Goal: Information Seeking & Learning: Check status

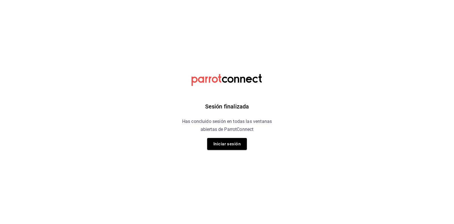
click at [229, 150] on div "Sesión finalizada Has concluido sesión en todas las ventanas abiertas de Parrot…" at bounding box center [227, 112] width 143 height 224
click at [227, 145] on button "Iniciar sesión" at bounding box center [227, 144] width 40 height 12
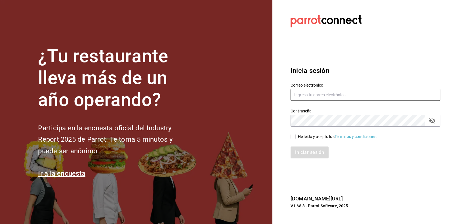
click at [348, 93] on input "text" at bounding box center [366, 95] width 150 height 12
type input "refugio@leva.mx"
click at [296, 134] on span "He leído y acepto los Términos y condiciones." at bounding box center [337, 137] width 82 height 6
click at [296, 134] on input "He leído y acepto los Términos y condiciones." at bounding box center [293, 136] width 5 height 5
checkbox input "true"
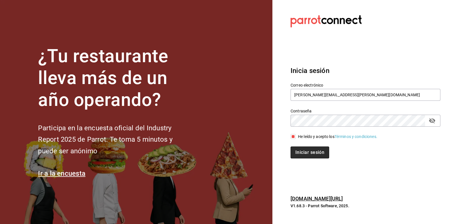
click at [303, 150] on button "Iniciar sesión" at bounding box center [310, 152] width 39 height 12
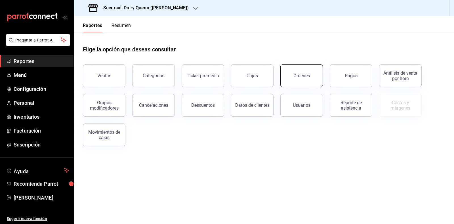
click at [309, 74] on button "Órdenes" at bounding box center [301, 75] width 43 height 23
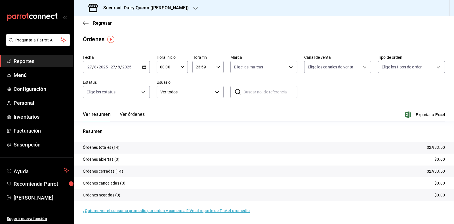
click at [145, 69] on div "2025-08-27 27 / 8 / 2025 - 2025-08-27 27 / 8 / 2025" at bounding box center [116, 67] width 67 height 12
click at [102, 95] on span "Ayer" at bounding box center [110, 97] width 44 height 6
click at [423, 113] on span "Exportar a Excel" at bounding box center [425, 114] width 39 height 7
click at [338, 106] on div "Ver resumen Ver órdenes Exportar a Excel" at bounding box center [264, 113] width 362 height 16
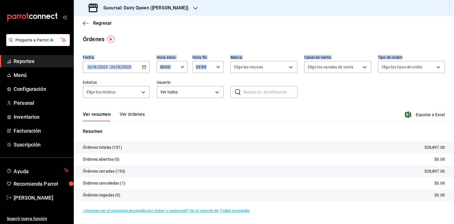
drag, startPoint x: 454, startPoint y: 40, endPoint x: 446, endPoint y: 90, distance: 50.9
click at [446, 90] on main "Regresar Órdenes Fecha 2025-08-26 26 / 8 / 2025 - 2025-08-26 26 / 8 / 2025 Hora…" at bounding box center [264, 120] width 380 height 208
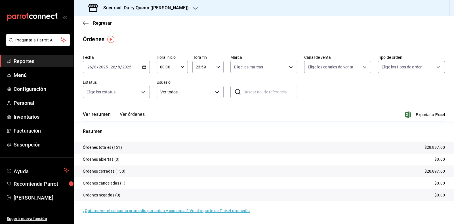
click at [308, 111] on div "Ver resumen Ver órdenes Exportar a Excel" at bounding box center [264, 113] width 362 height 16
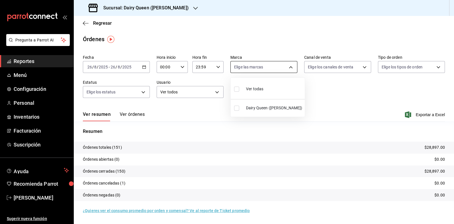
click at [293, 68] on body "Pregunta a Parrot AI Reportes Menú Configuración Personal Inventarios Facturaci…" at bounding box center [227, 112] width 454 height 224
click at [326, 106] on div at bounding box center [227, 112] width 454 height 224
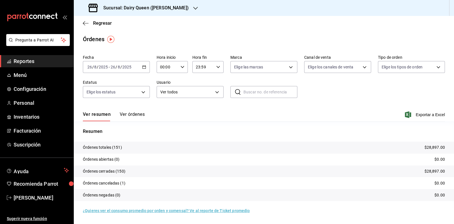
click at [314, 101] on div "Fecha 2025-08-26 26 / 8 / 2025 - 2025-08-26 26 / 8 / 2025 Hora inicio 00:00 Hor…" at bounding box center [264, 79] width 362 height 52
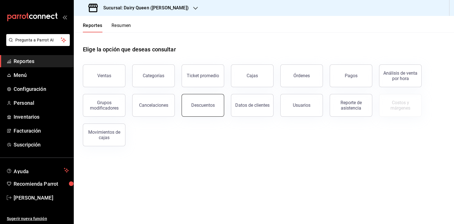
click at [213, 103] on div "Descuentos" at bounding box center [203, 104] width 24 height 5
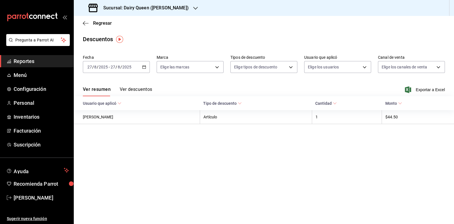
click at [143, 72] on div "[DATE] [DATE] - [DATE] [DATE]" at bounding box center [116, 67] width 67 height 12
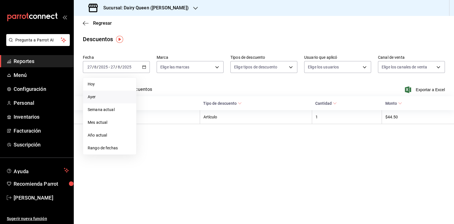
click at [98, 96] on span "Ayer" at bounding box center [110, 97] width 44 height 6
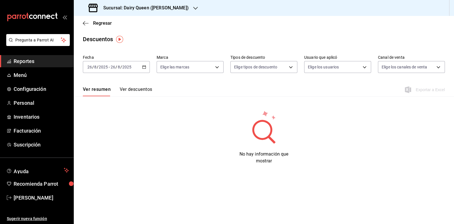
click at [135, 89] on button "Ver descuentos" at bounding box center [136, 92] width 32 height 10
click at [84, 26] on div "Regresar" at bounding box center [264, 23] width 380 height 14
click at [85, 22] on icon "button" at bounding box center [86, 23] width 6 height 5
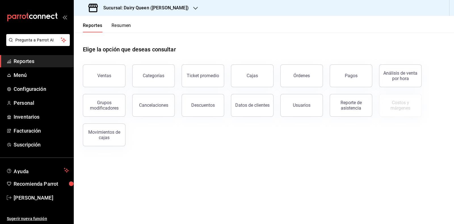
click at [137, 7] on h3 "Sucursal: Dairy Queen ([PERSON_NAME])" at bounding box center [144, 8] width 90 height 7
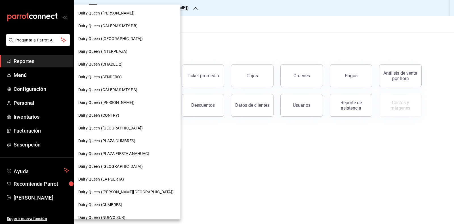
click at [113, 76] on span "Dairy Queen (SENDERO)" at bounding box center [99, 77] width 43 height 6
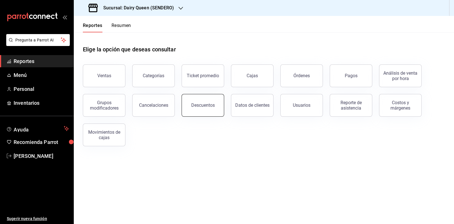
click at [209, 108] on button "Descuentos" at bounding box center [203, 105] width 43 height 23
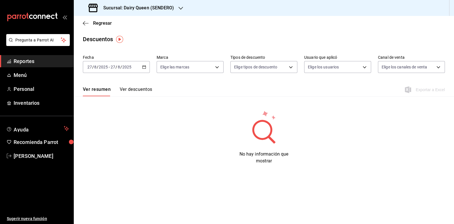
click at [142, 89] on button "Ver descuentos" at bounding box center [136, 92] width 32 height 10
click at [143, 67] on icon "button" at bounding box center [144, 67] width 4 height 4
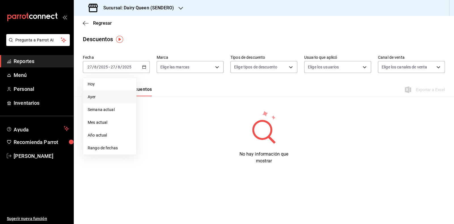
click at [89, 99] on span "Ayer" at bounding box center [110, 97] width 44 height 6
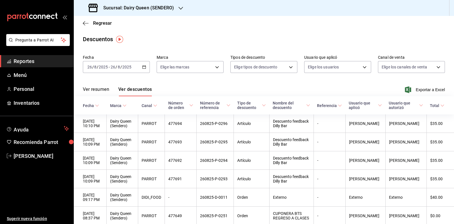
click at [309, 104] on icon at bounding box center [308, 105] width 4 height 4
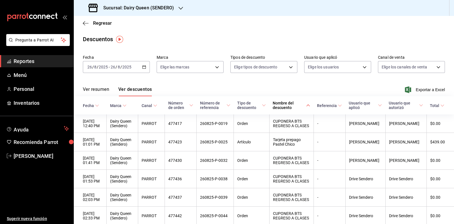
click at [309, 104] on icon at bounding box center [308, 105] width 4 height 4
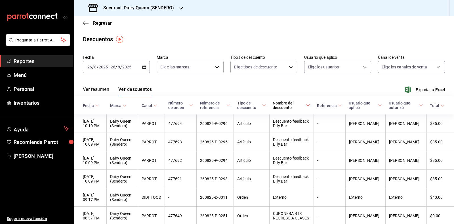
click at [309, 104] on icon at bounding box center [308, 105] width 4 height 4
click at [309, 106] on icon at bounding box center [308, 105] width 4 height 4
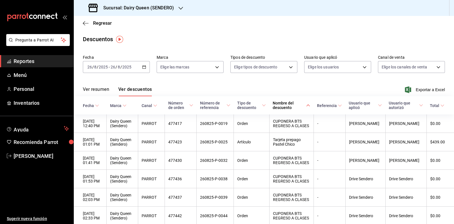
scroll to position [11, 0]
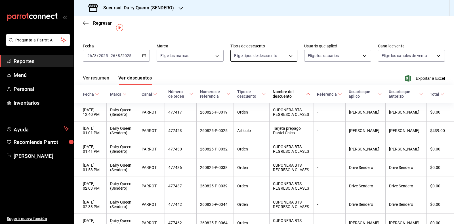
click at [280, 54] on body "Pregunta a Parrot AI Reportes Menú Personal Inventarios Ayuda Recomienda Parrot…" at bounding box center [227, 112] width 454 height 224
click at [312, 81] on div at bounding box center [227, 112] width 454 height 224
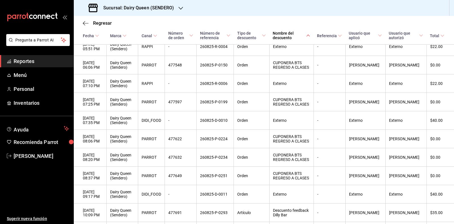
scroll to position [0, 0]
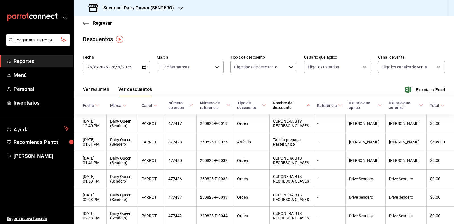
click at [96, 88] on button "Ver resumen" at bounding box center [96, 92] width 26 height 10
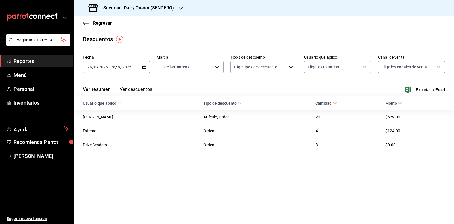
click at [251, 37] on div "Descuentos" at bounding box center [264, 39] width 380 height 9
